Goal: Transaction & Acquisition: Purchase product/service

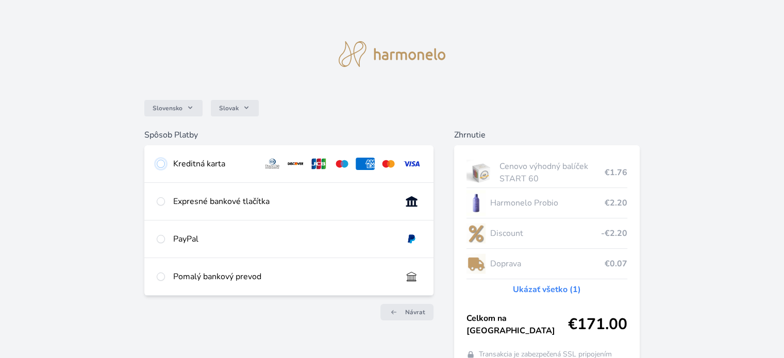
click at [159, 164] on input "radio" at bounding box center [161, 164] width 8 height 8
radio input "true"
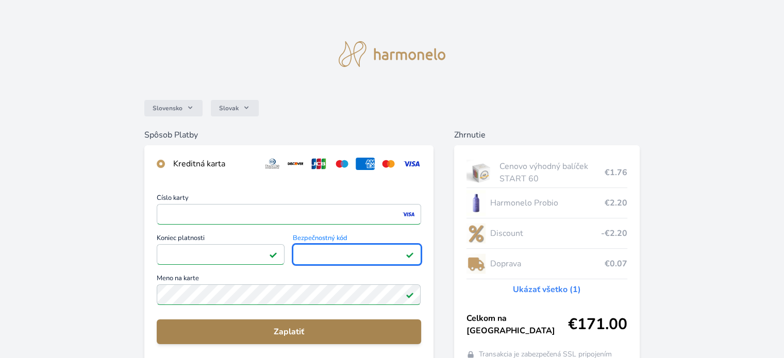
click at [294, 330] on span "Zaplatiť" at bounding box center [288, 332] width 247 height 12
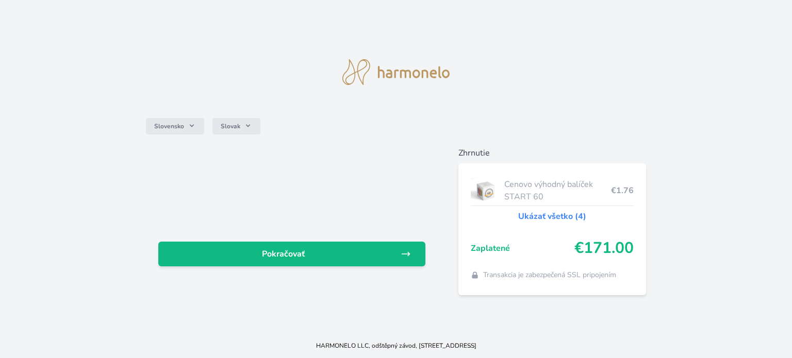
click at [280, 229] on div "Pokračovať" at bounding box center [292, 221] width 292 height 148
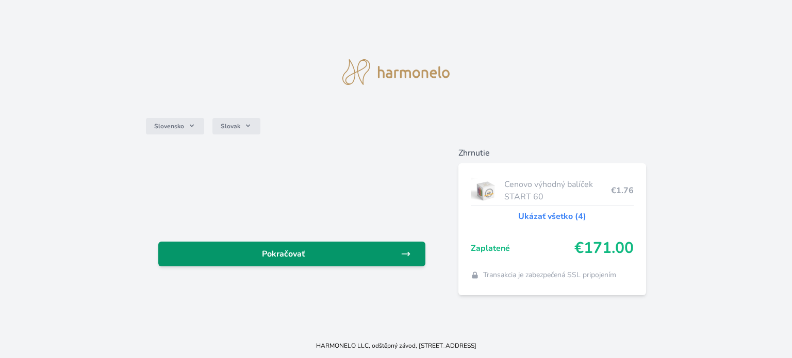
click at [394, 255] on span "Pokračovať" at bounding box center [284, 254] width 234 height 12
